Goal: Task Accomplishment & Management: Manage account settings

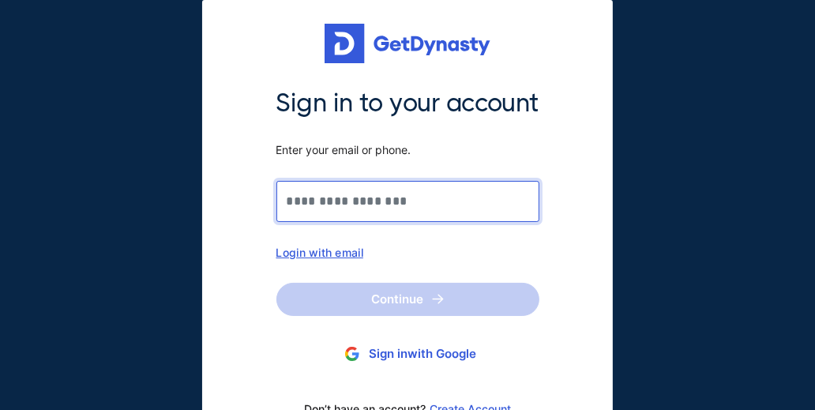
click at [371, 197] on input "Sign in to your account Enter your email or phone." at bounding box center [407, 201] width 263 height 41
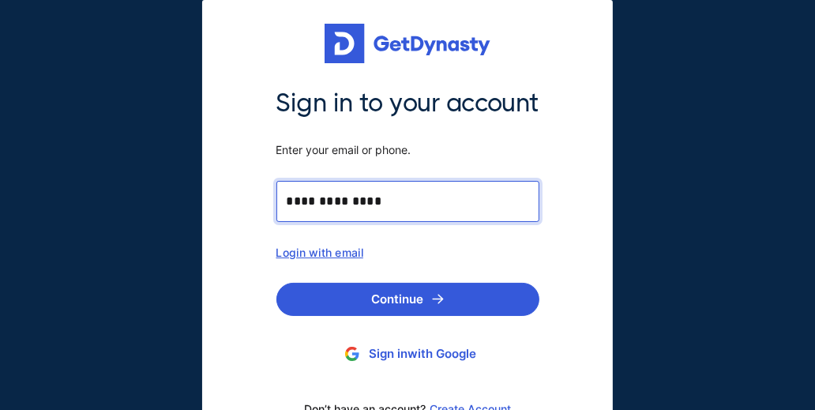
type input "**********"
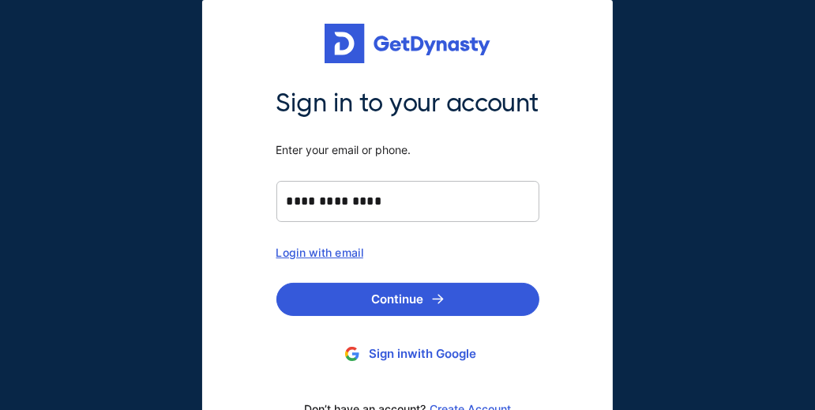
click at [373, 272] on div "**********" at bounding box center [408, 256] width 282 height 339
click at [369, 294] on button "Continue" at bounding box center [407, 299] width 263 height 33
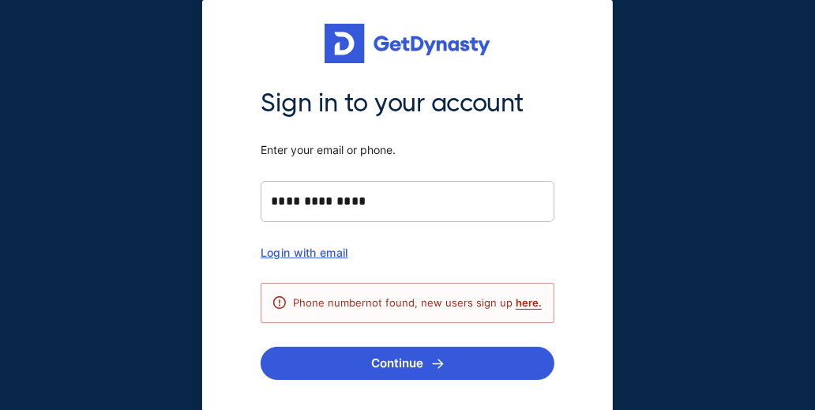
click at [345, 254] on div "Login with email" at bounding box center [407, 251] width 294 height 13
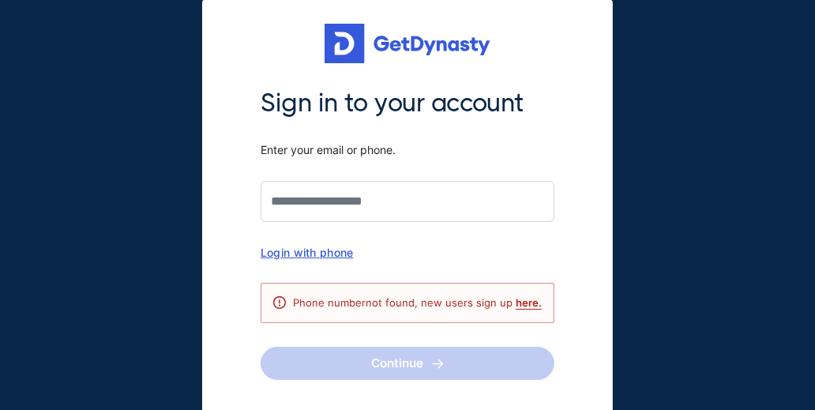
click at [352, 246] on div "Login with phone" at bounding box center [407, 251] width 294 height 13
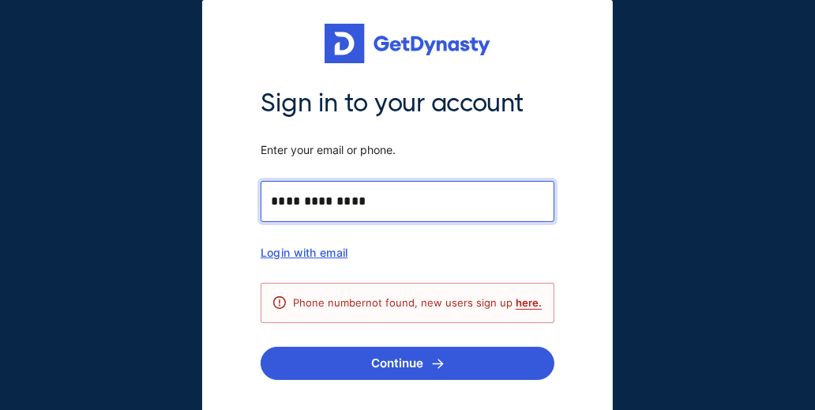
click at [394, 200] on input "**********" at bounding box center [407, 201] width 294 height 41
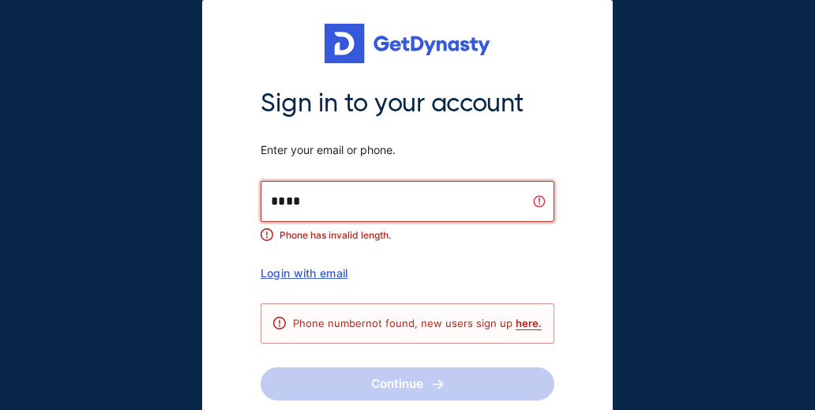
type input "*"
click at [394, 200] on input "Sign in to your account Enter your email or phone." at bounding box center [407, 201] width 294 height 41
click at [361, 203] on input "Sign in to your account Enter your email or phone." at bounding box center [407, 201] width 294 height 41
click at [293, 198] on input "Sign in to your account Enter your email or phone." at bounding box center [407, 201] width 294 height 41
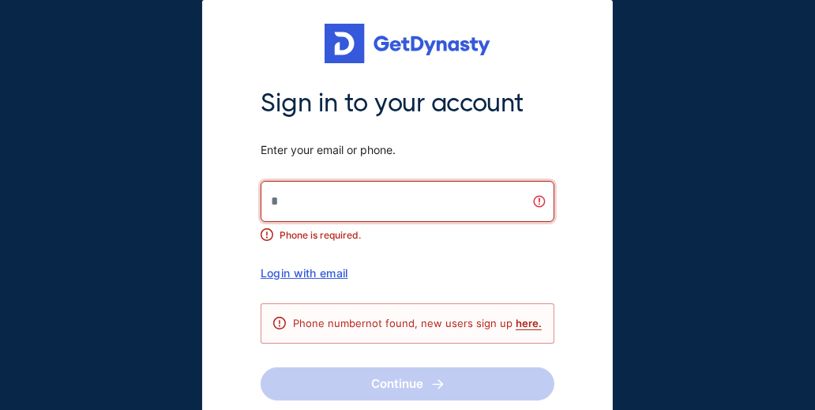
click at [391, 283] on div "Sign in to your account Enter your email or phone. Phone is required. Login wit…" at bounding box center [407, 215] width 294 height 257
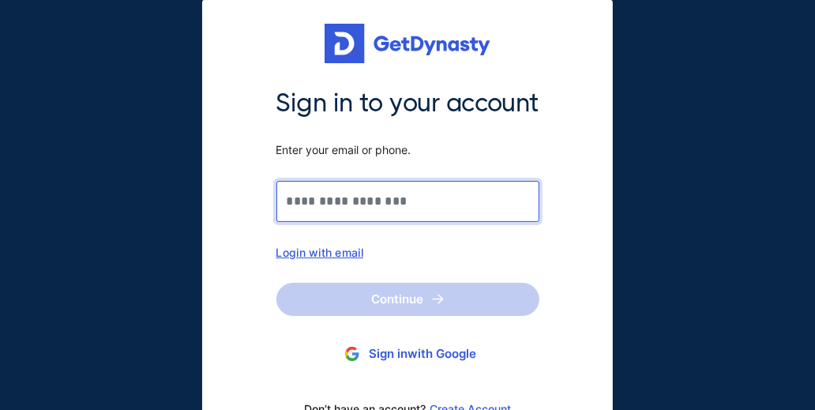
click at [370, 198] on input "Sign in to your account Enter your email or phone." at bounding box center [407, 201] width 263 height 41
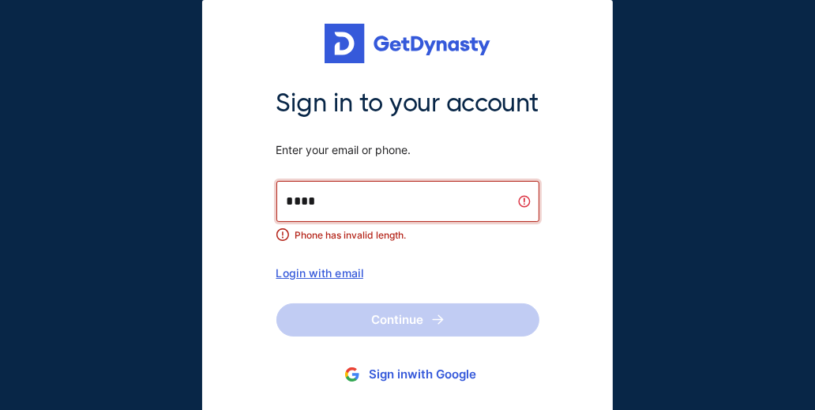
type input "*"
click at [345, 213] on input "Sign in to your account Enter your email or phone." at bounding box center [407, 201] width 263 height 41
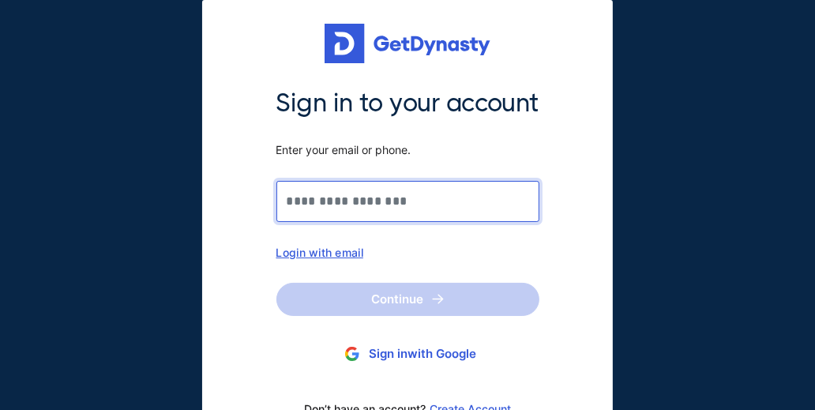
click at [328, 208] on input "Sign in to your account Enter your email or phone." at bounding box center [407, 201] width 263 height 41
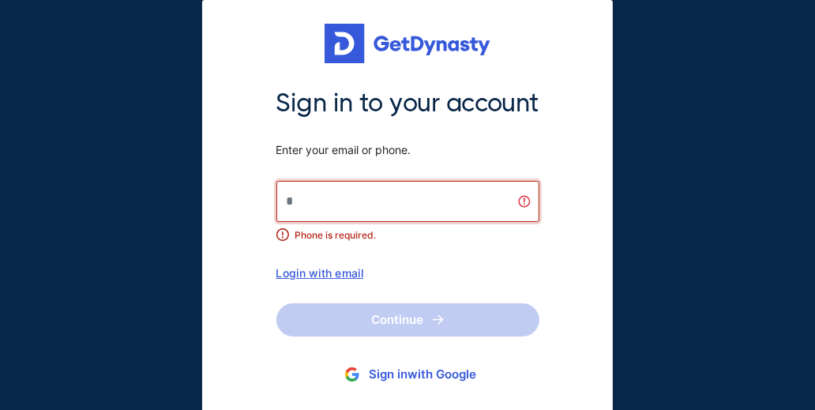
type input "*"
